Goal: Information Seeking & Learning: Find specific fact

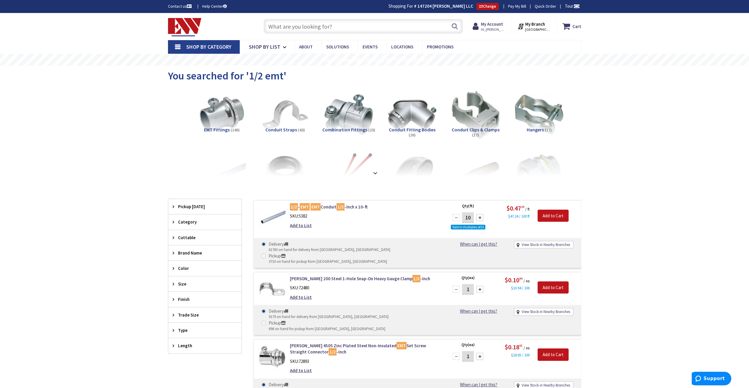
click at [331, 34] on div "Search" at bounding box center [362, 26] width 202 height 19
click at [331, 33] on input "text" at bounding box center [363, 26] width 199 height 15
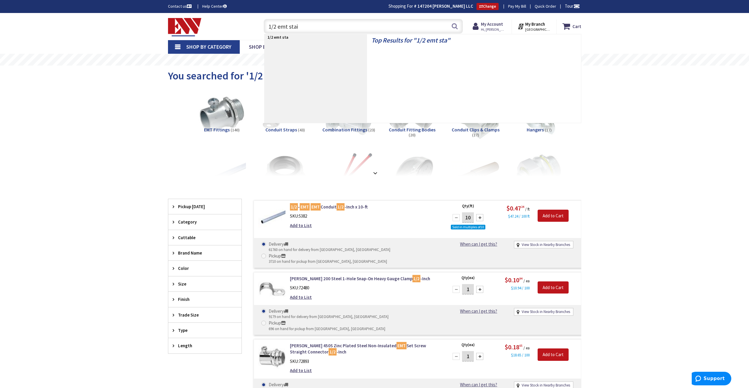
type input "1/2 emt stain"
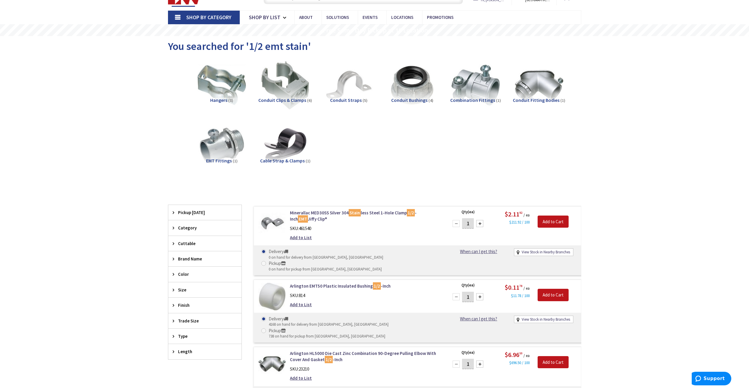
scroll to position [30, 0]
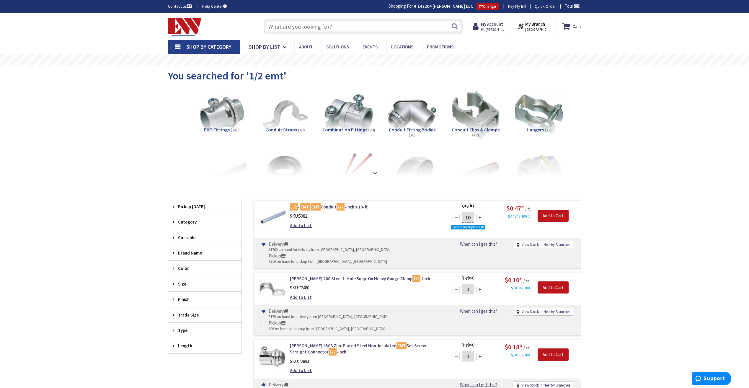
click at [309, 28] on input "text" at bounding box center [363, 26] width 199 height 15
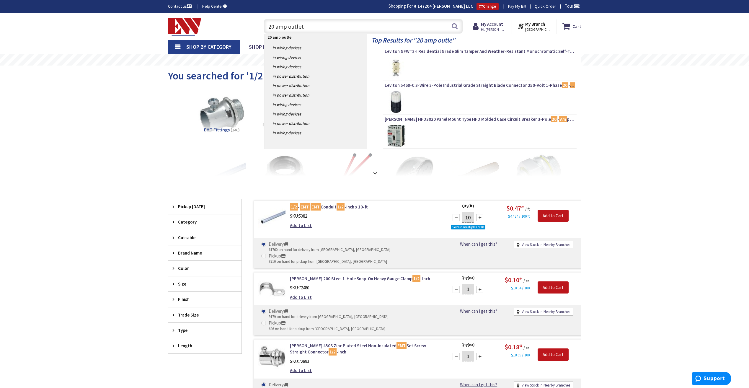
type input "20 amp outlets"
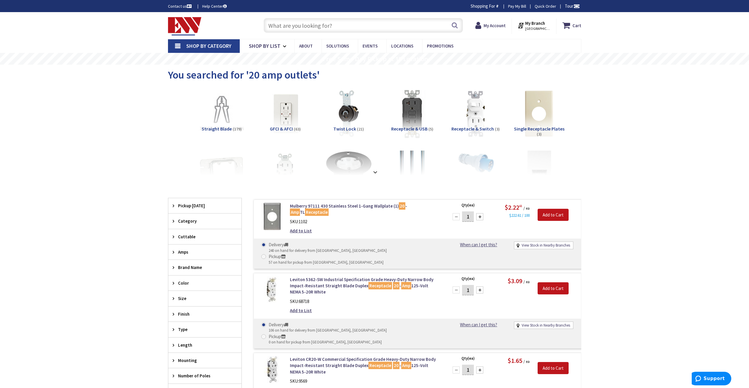
click at [309, 27] on input "text" at bounding box center [363, 25] width 199 height 15
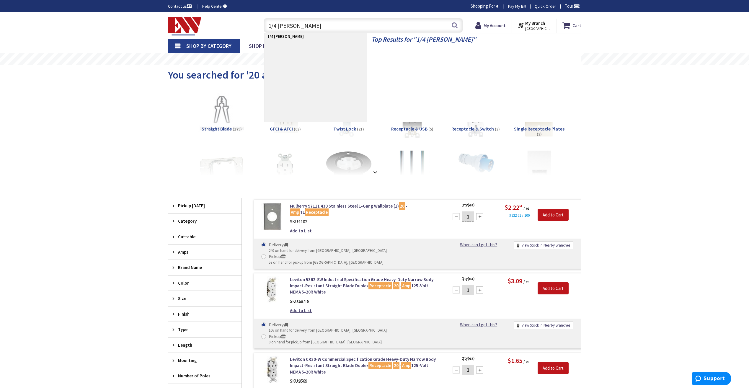
type input "1/4 rawls"
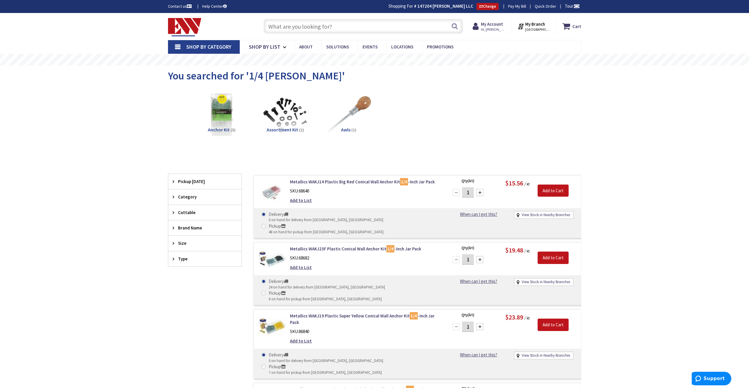
click at [309, 27] on input "text" at bounding box center [363, 26] width 199 height 15
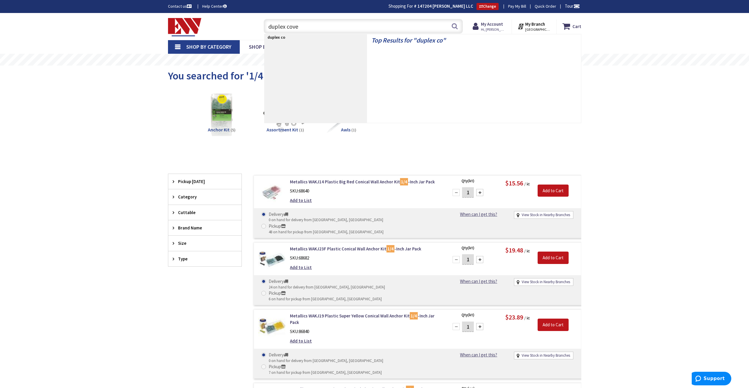
type input "duplex cover"
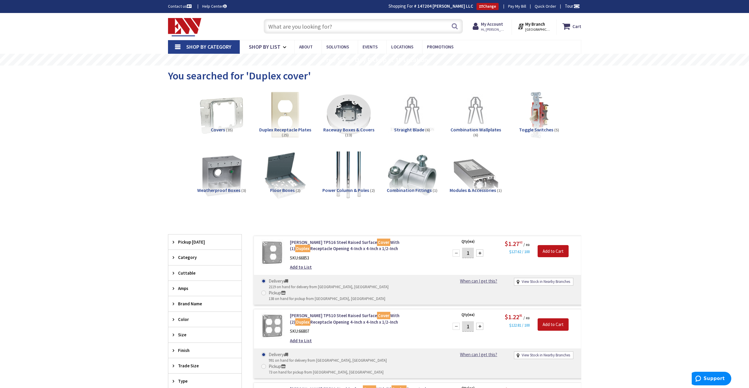
click at [309, 27] on input "text" at bounding box center [363, 26] width 199 height 15
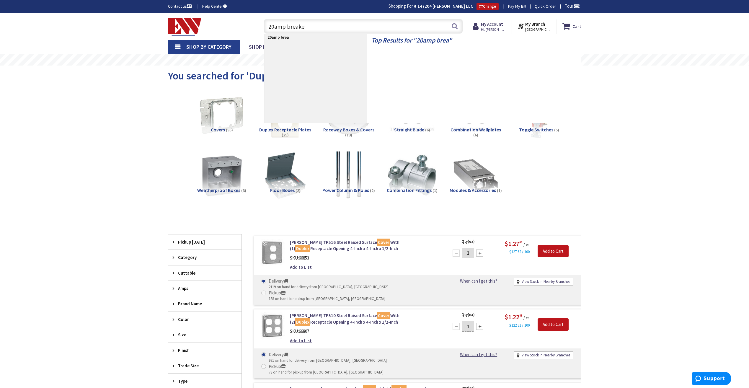
type input "20amp breaker"
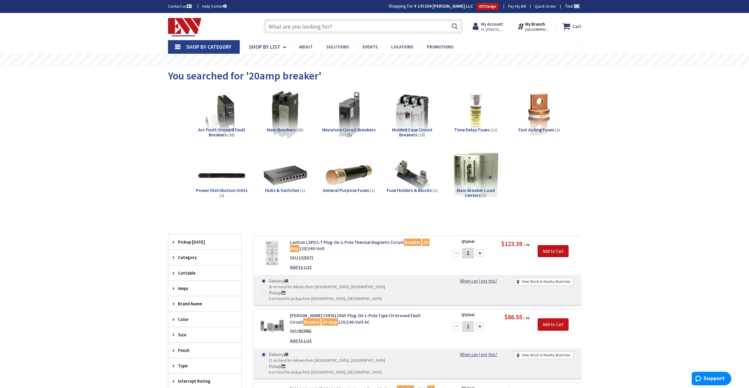
click at [140, 127] on div "Skip to Content Toggle Nav Search Cart My Cart Close" at bounding box center [374, 382] width 749 height 738
click at [650, 233] on div "Skip to Content Toggle Nav Search Cart My Cart Close" at bounding box center [374, 382] width 749 height 738
